Goal: Complete application form

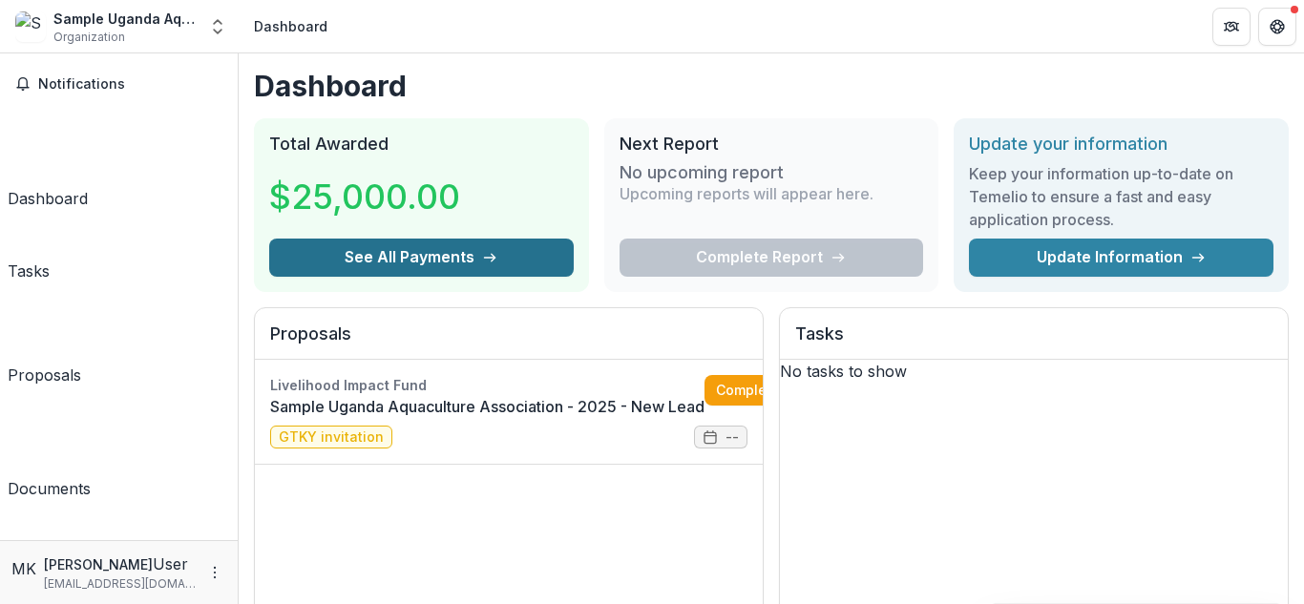
click at [440, 264] on button "See All Payments" at bounding box center [421, 258] width 305 height 38
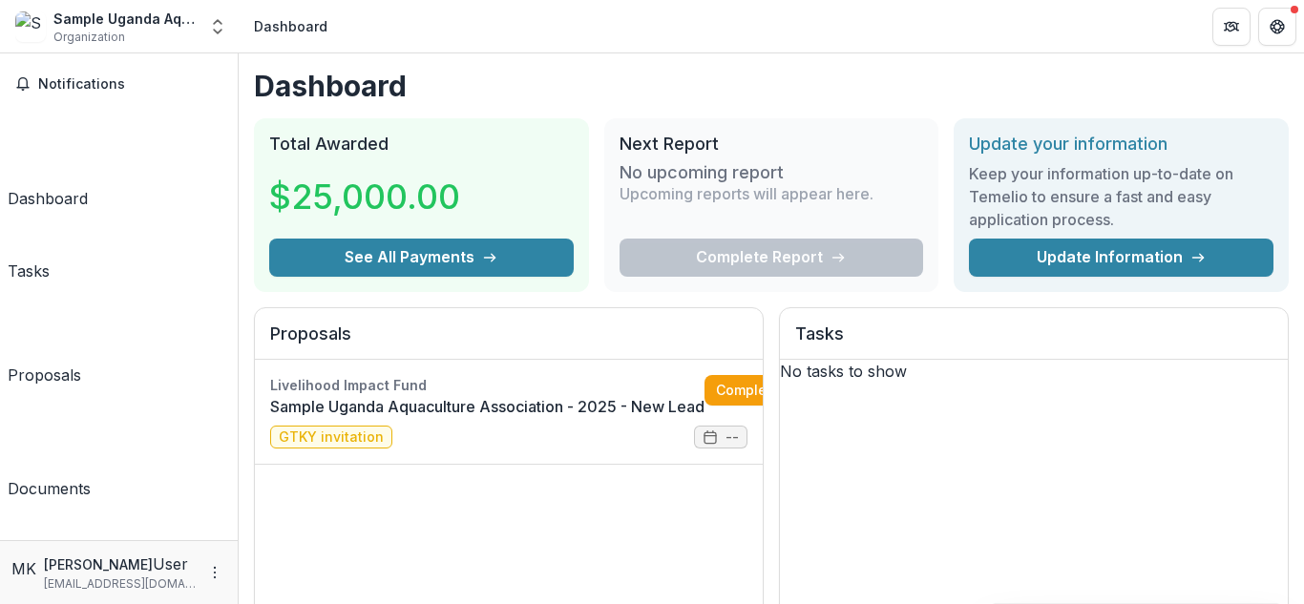
click at [50, 260] on div "Tasks" at bounding box center [29, 271] width 42 height 23
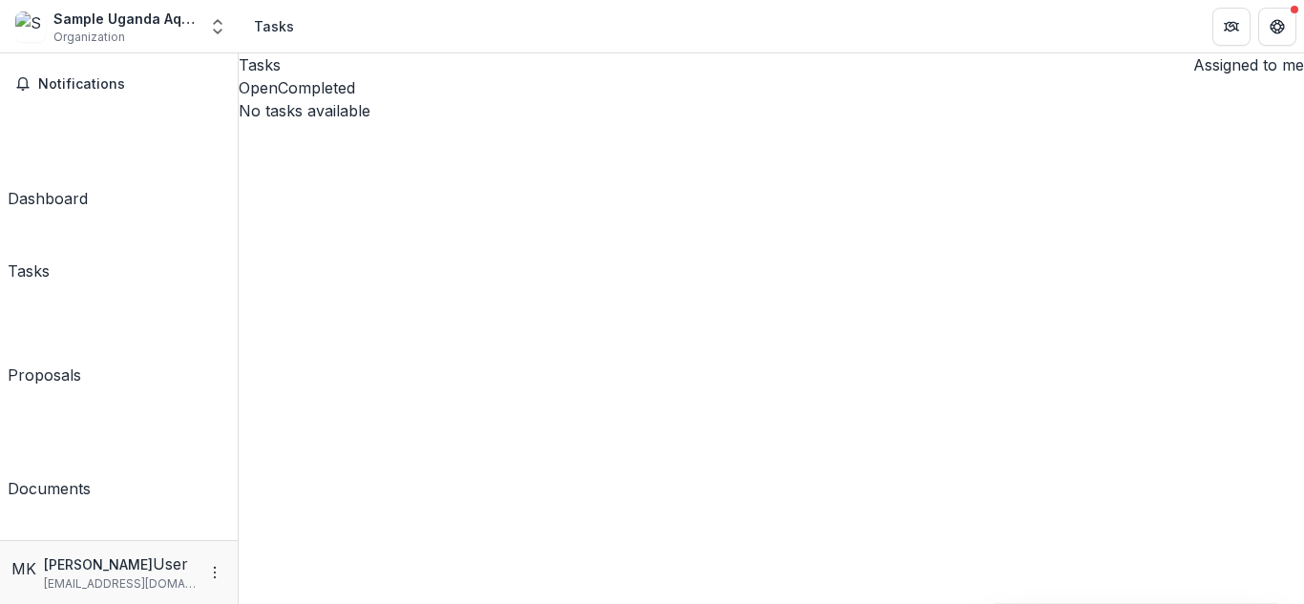
click at [278, 99] on button "Open" at bounding box center [258, 87] width 39 height 23
click at [95, 92] on span "Notifications" at bounding box center [130, 84] width 184 height 16
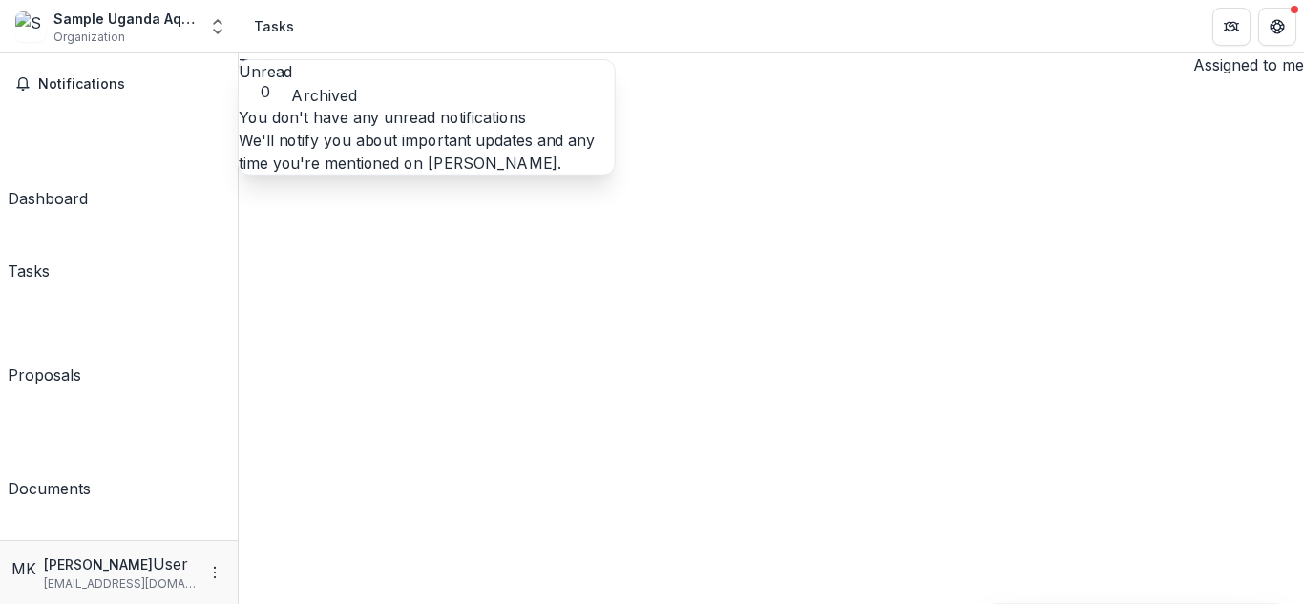
click at [81, 364] on div "Proposals" at bounding box center [45, 375] width 74 height 23
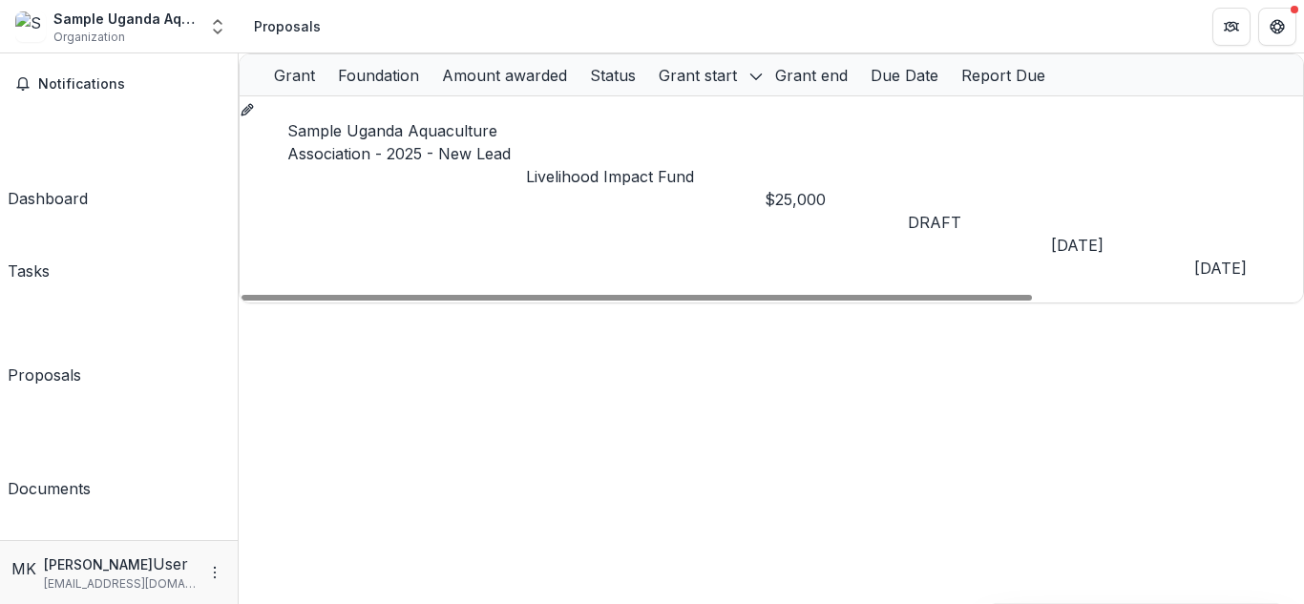
click at [959, 213] on span "DRAFT" at bounding box center [934, 222] width 53 height 19
click at [654, 295] on div at bounding box center [637, 298] width 790 height 6
click at [110, 95] on button "Notifications" at bounding box center [119, 84] width 222 height 31
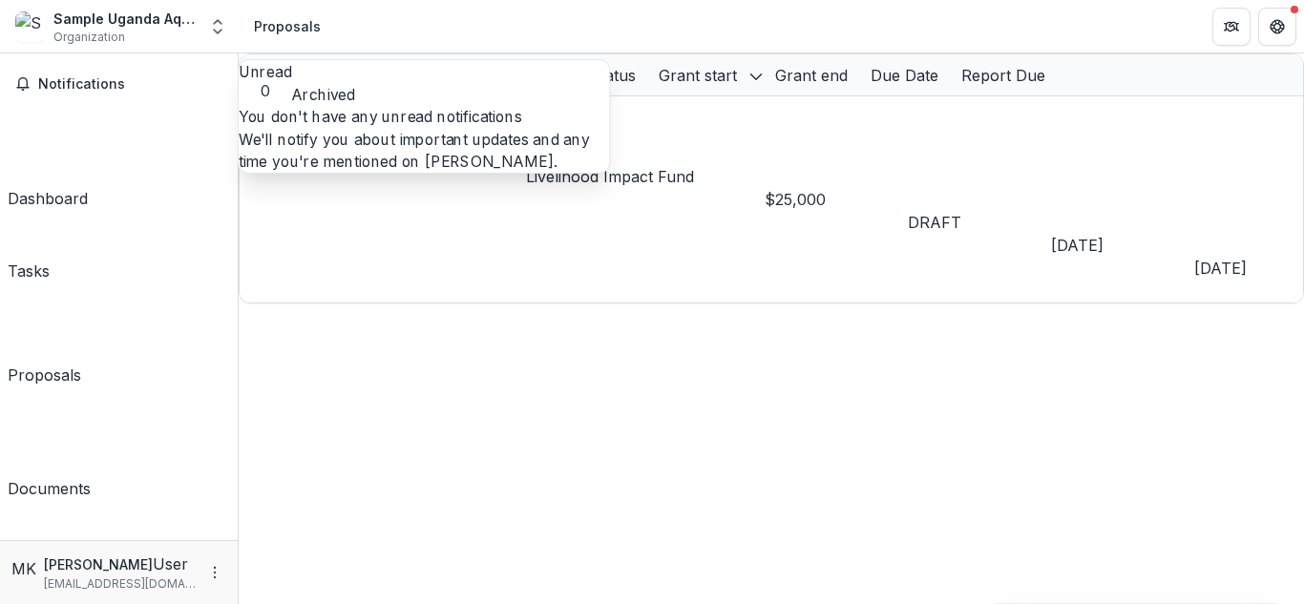
click at [402, 304] on div "Grant Foundation Amount awarded Status Grant start Grant end Due Date Report Du…" at bounding box center [771, 328] width 1065 height 551
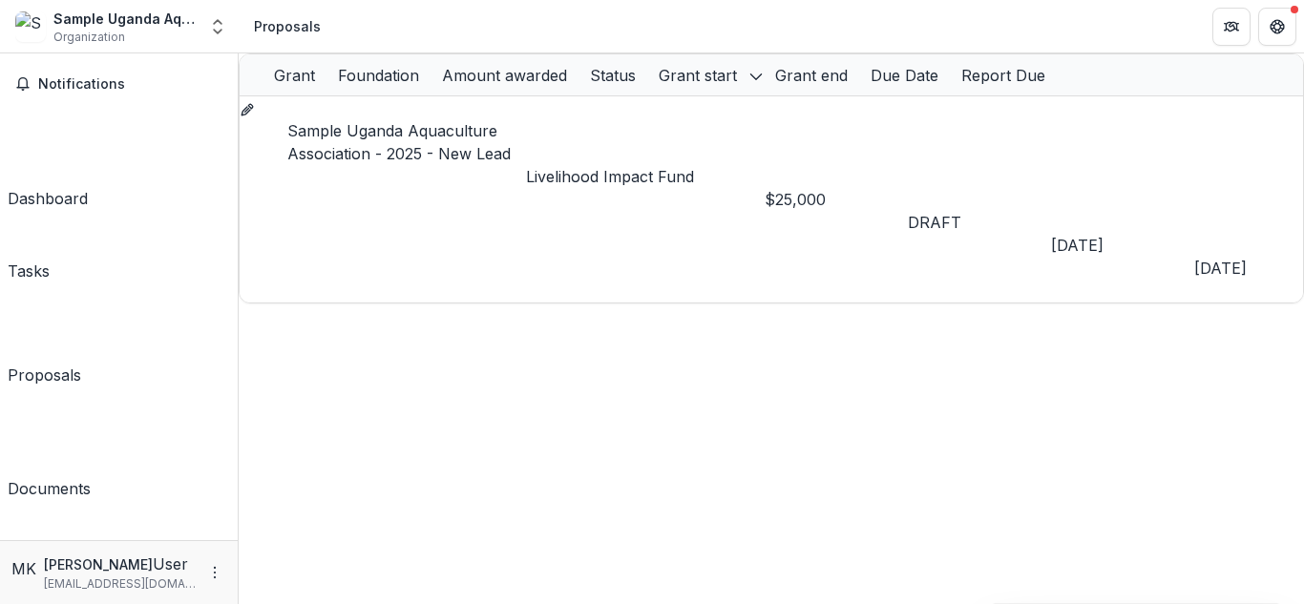
click at [88, 187] on div "Dashboard" at bounding box center [48, 198] width 80 height 23
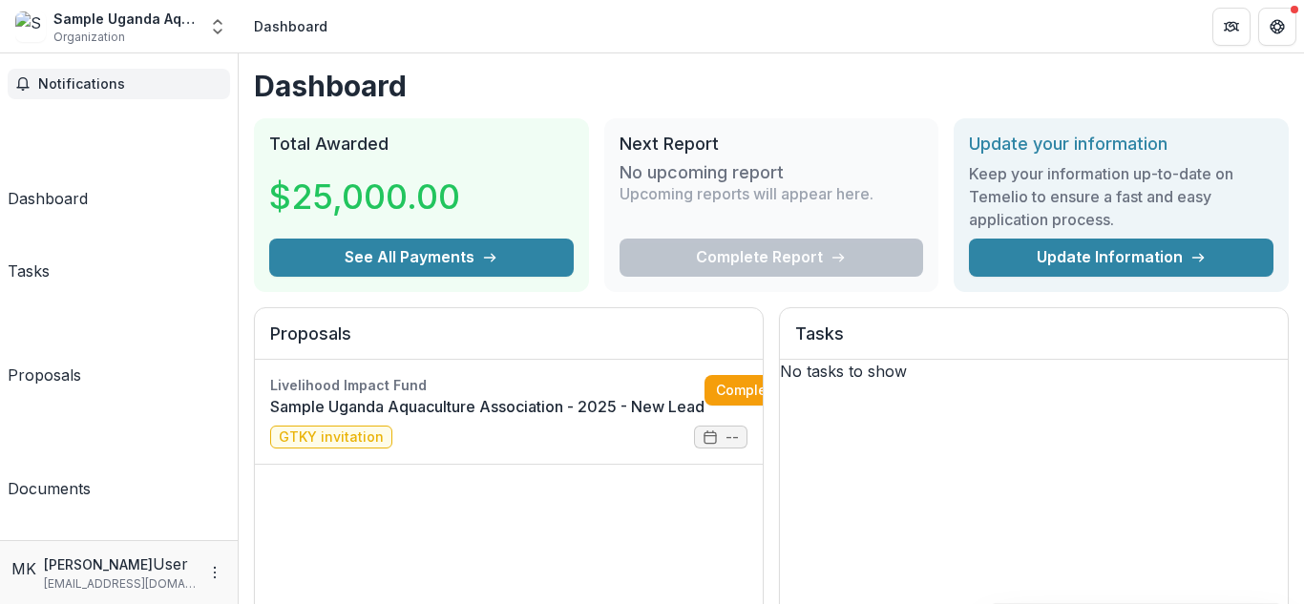
click at [97, 89] on span "Notifications" at bounding box center [130, 84] width 184 height 16
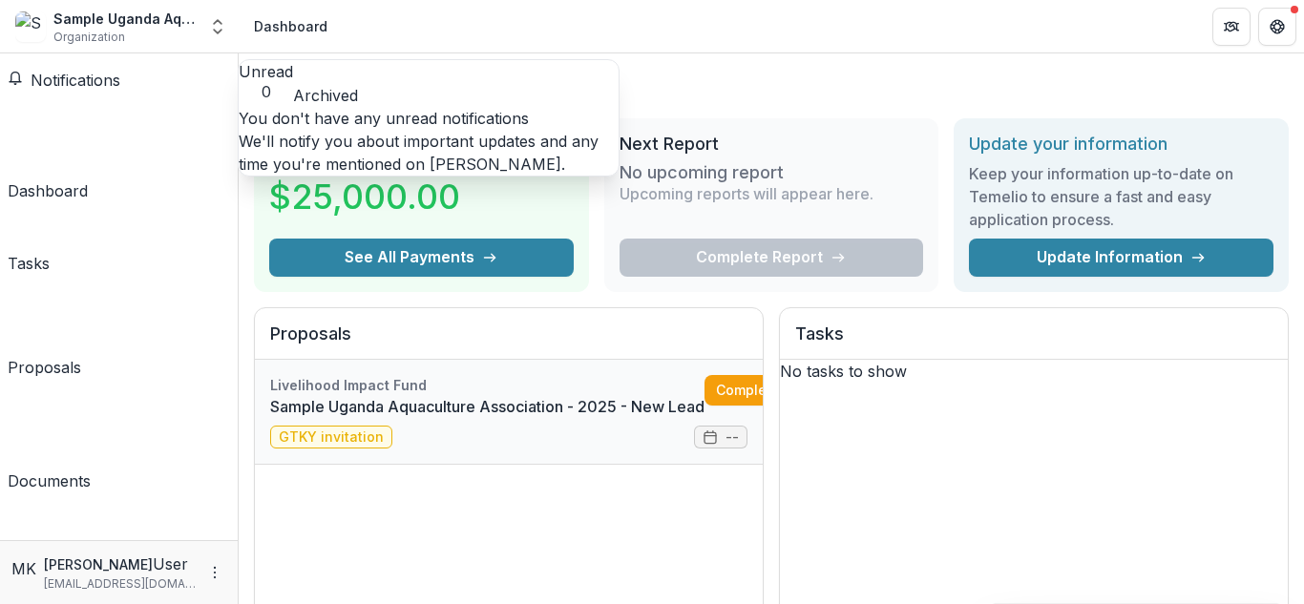
click at [514, 418] on link "Sample Uganda Aquaculture Association - 2025 - New Lead" at bounding box center [487, 406] width 434 height 23
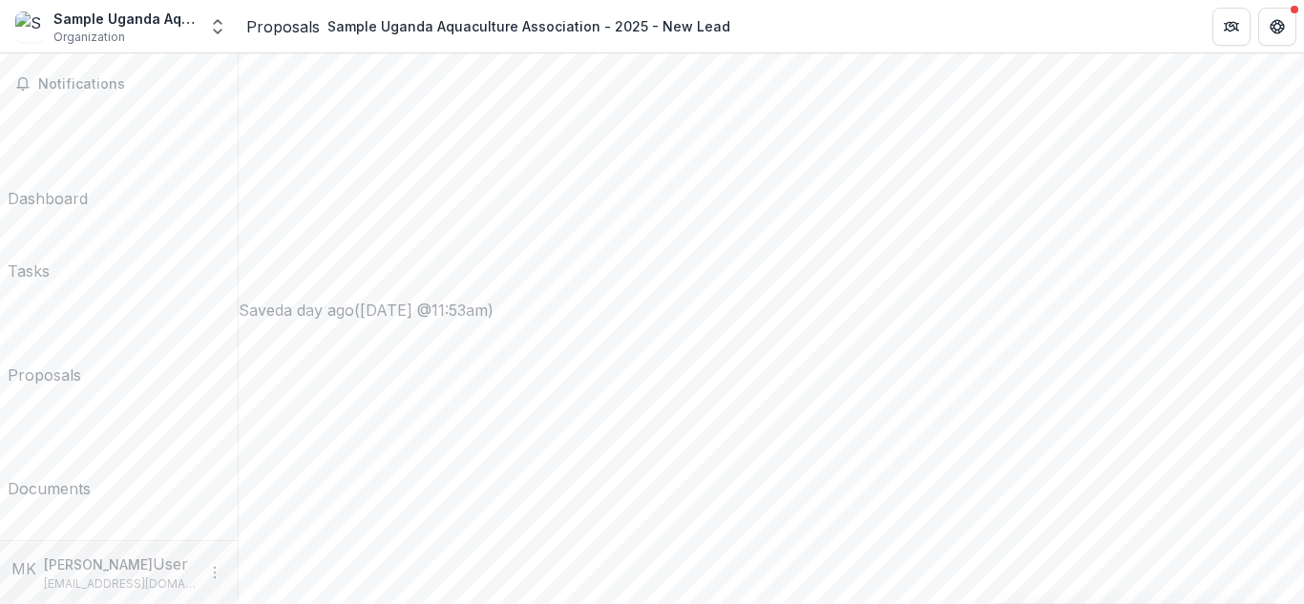
scroll to position [731, 0]
type input "**********"
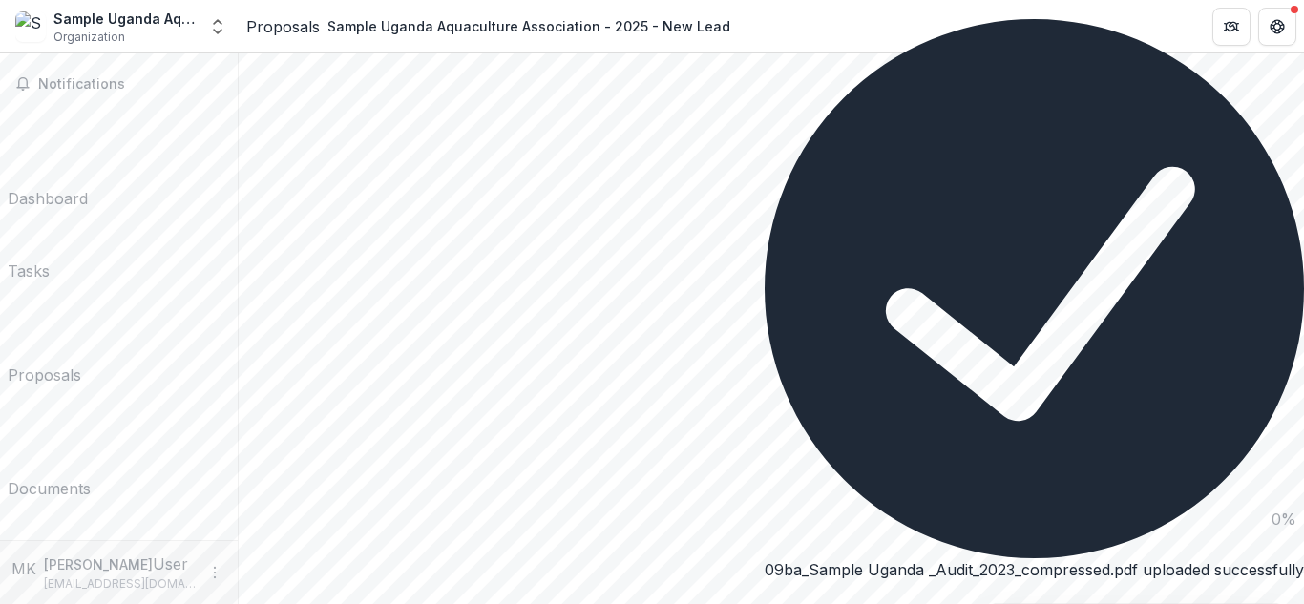
scroll to position [1209, 0]
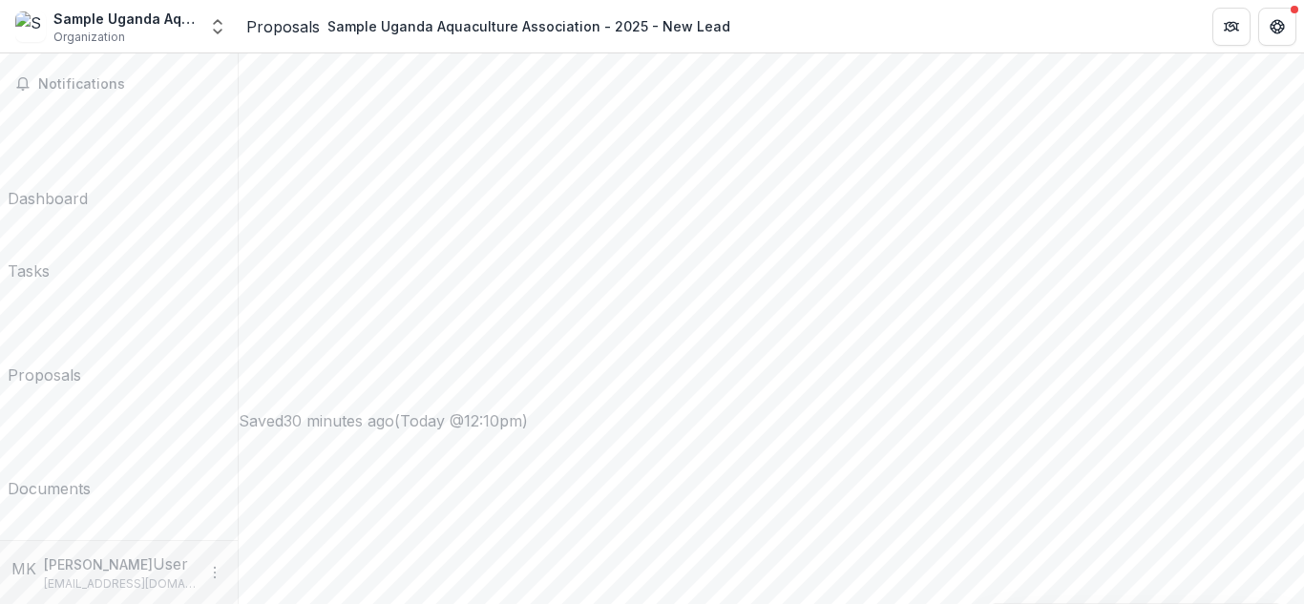
scroll to position [686, 0]
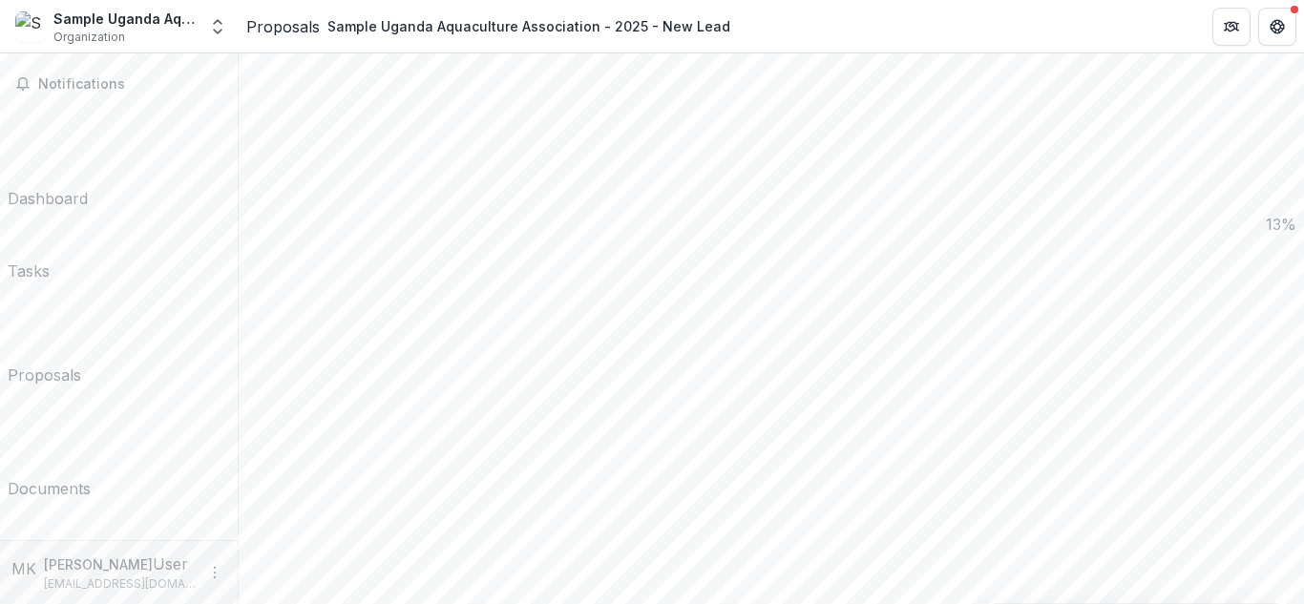
type input "**********"
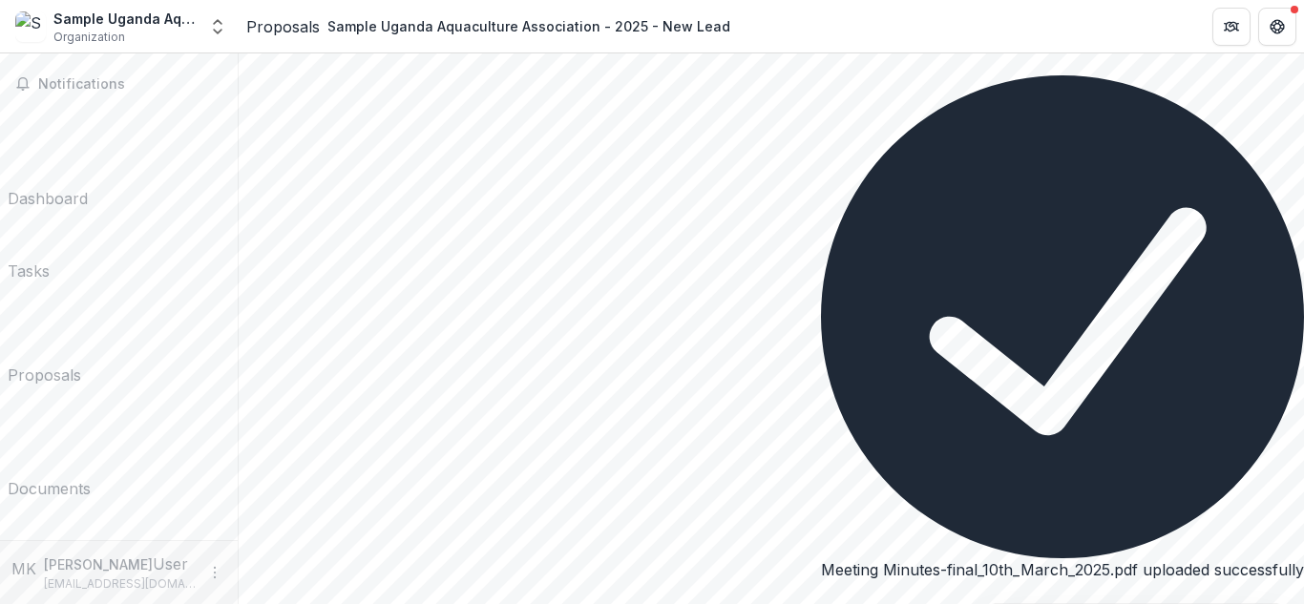
scroll to position [1782, 0]
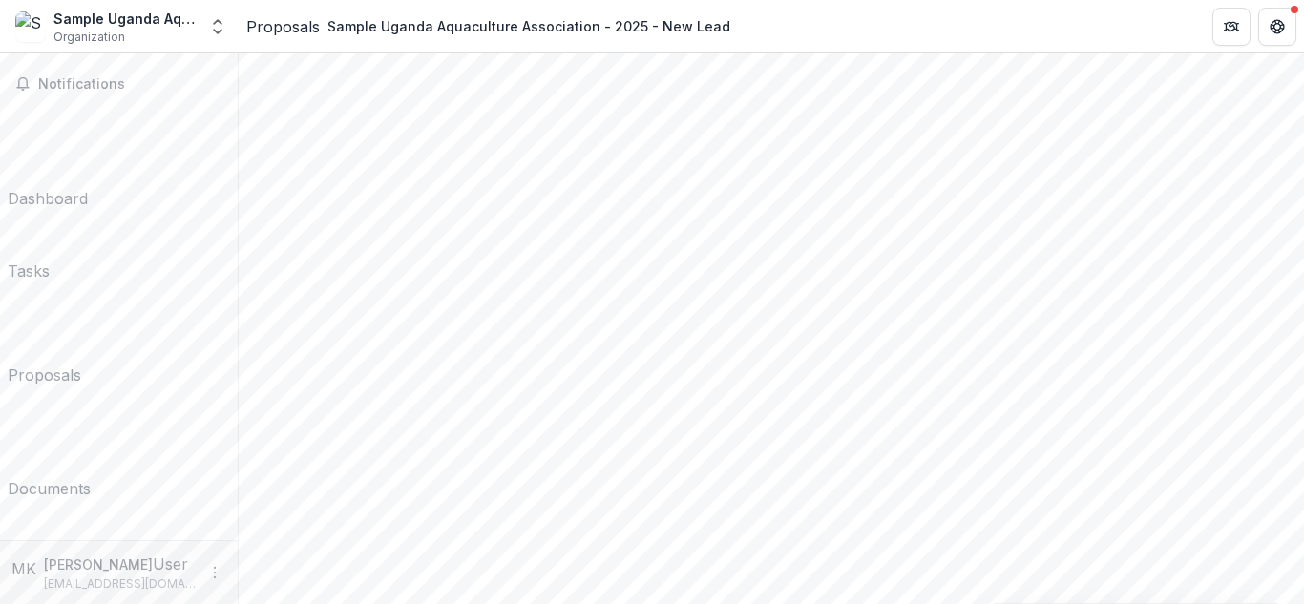
type input "**********"
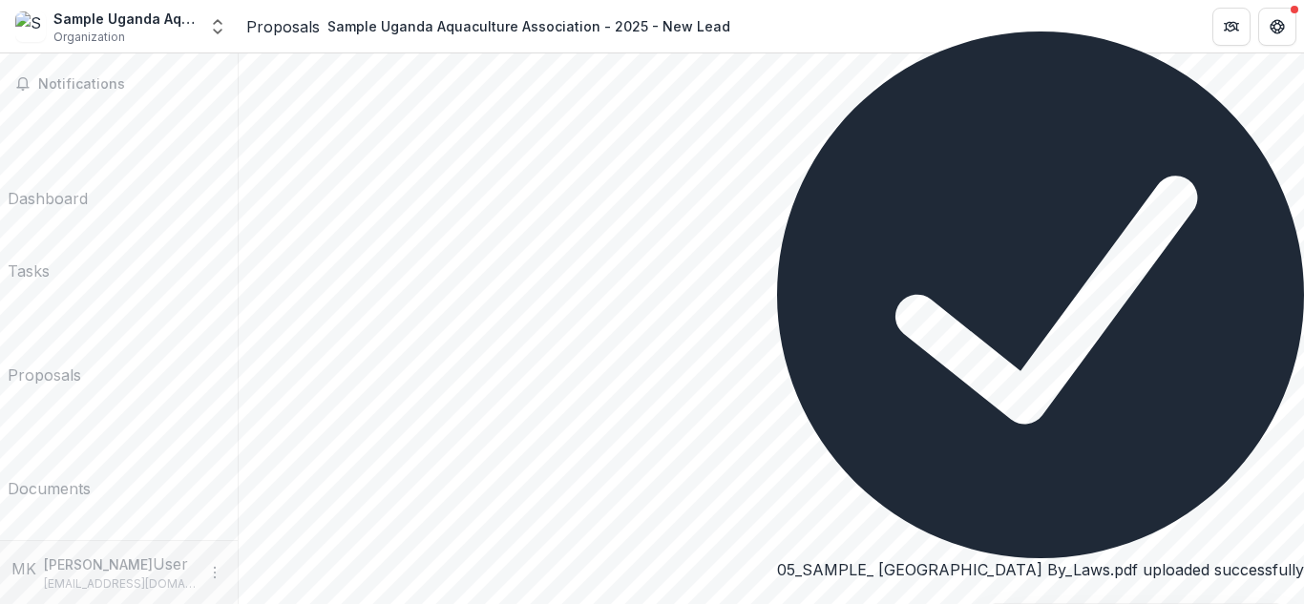
scroll to position [2000, 0]
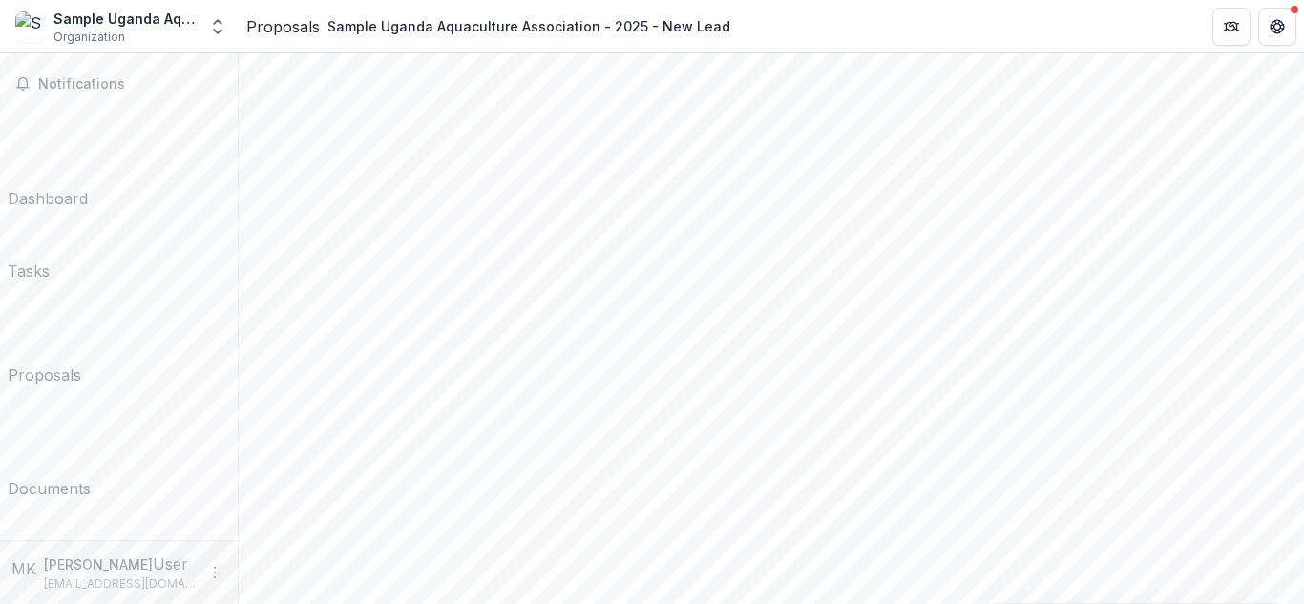
type input "**********"
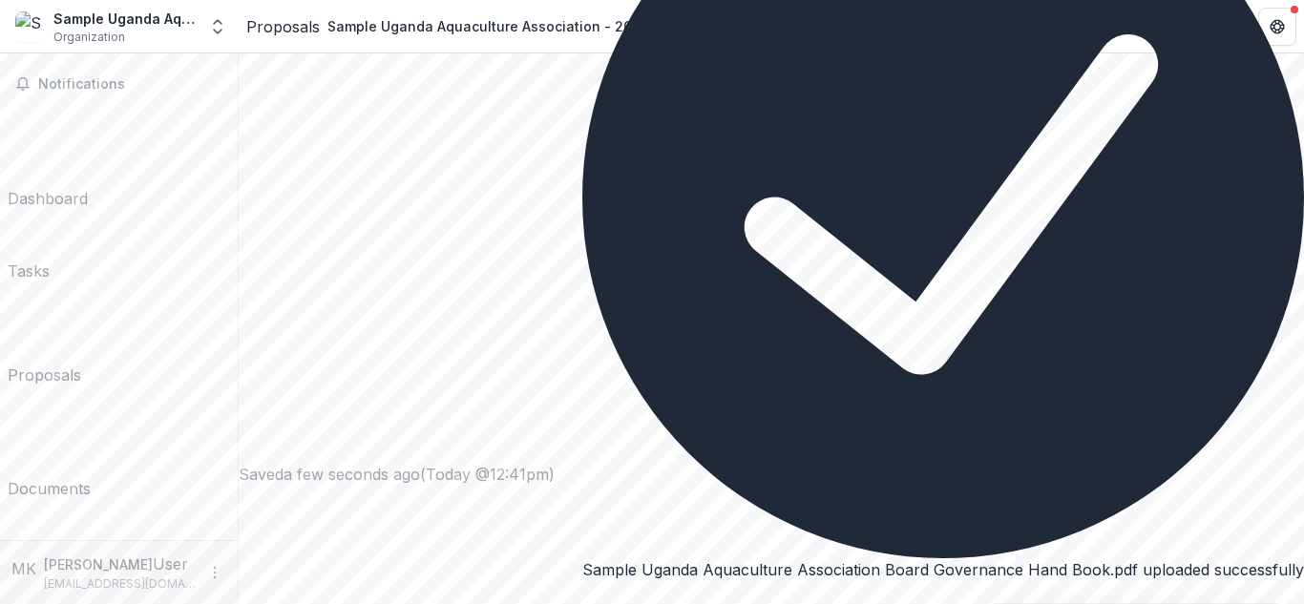
scroll to position [473, 0]
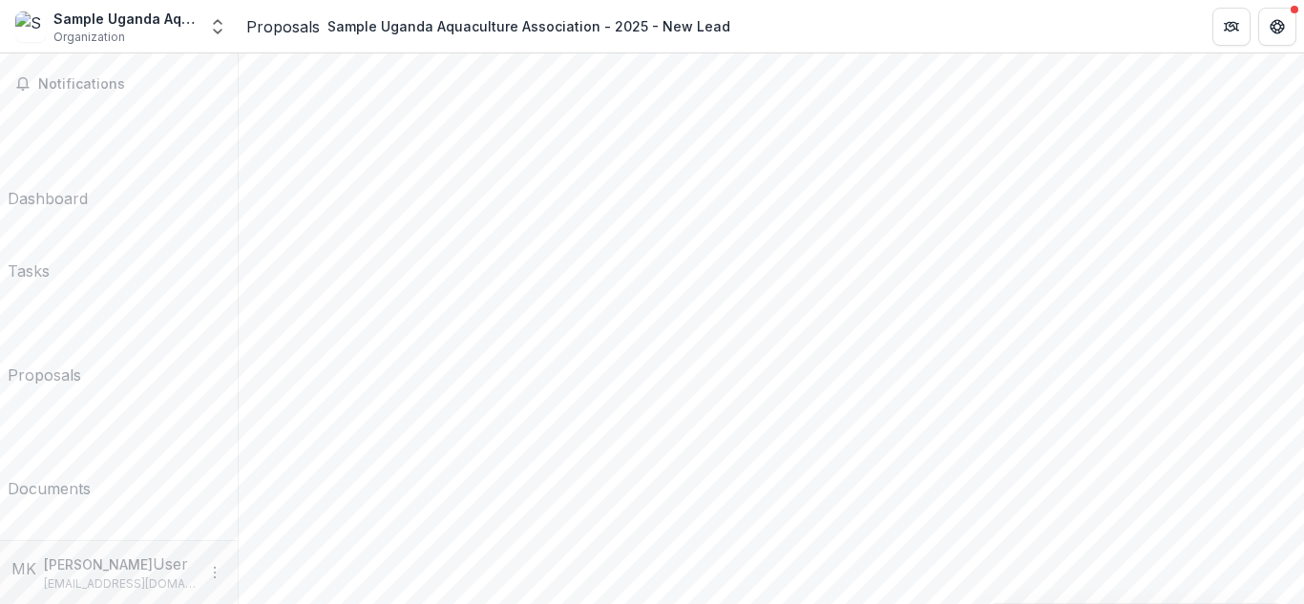
scroll to position [746, 0]
drag, startPoint x: 557, startPoint y: 452, endPoint x: 568, endPoint y: 435, distance: 19.3
